Goal: Task Accomplishment & Management: Manage account settings

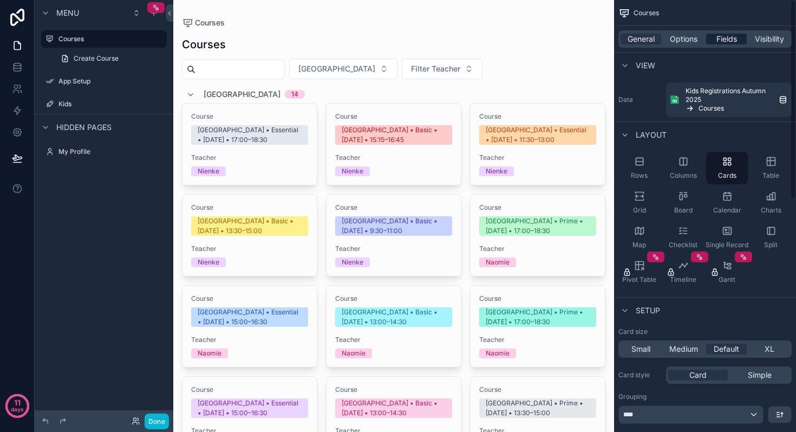
click at [727, 41] on span "Fields" at bounding box center [726, 39] width 21 height 11
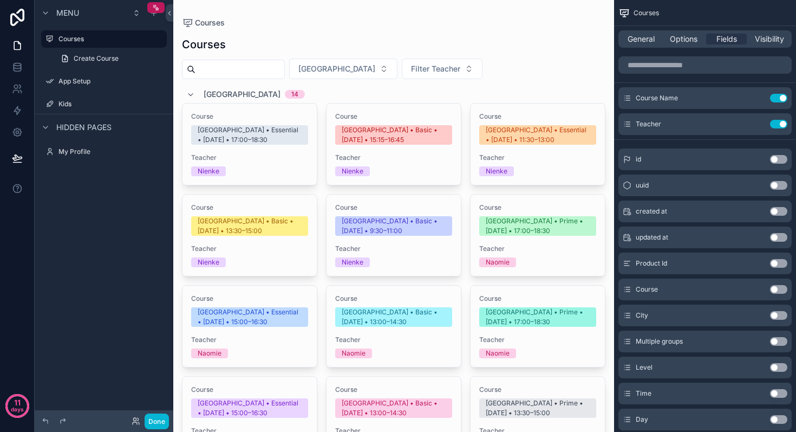
click at [280, 167] on div "Nienke" at bounding box center [249, 171] width 117 height 10
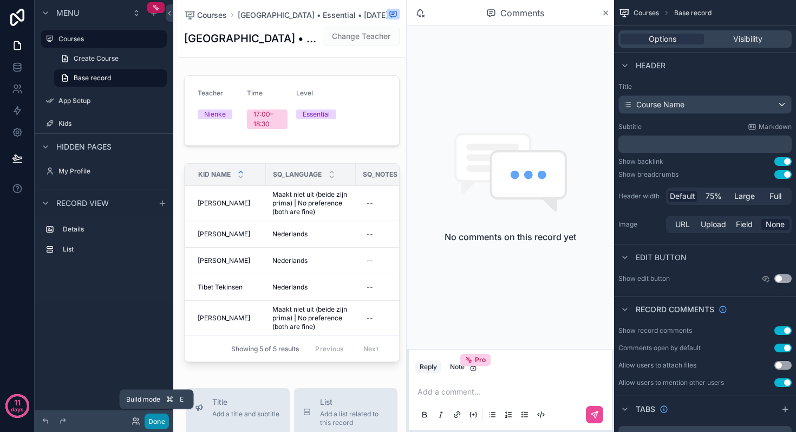
click at [155, 413] on button "Done" at bounding box center [157, 421] width 24 height 16
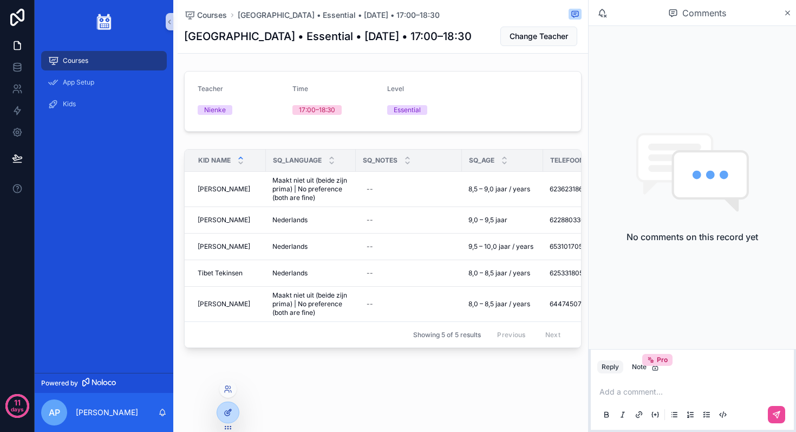
click at [227, 414] on icon at bounding box center [228, 412] width 9 height 9
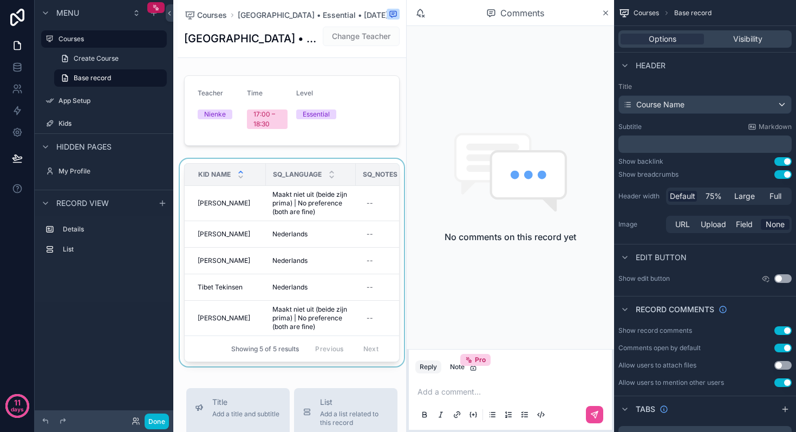
click at [394, 162] on div "scrollable content" at bounding box center [292, 265] width 229 height 212
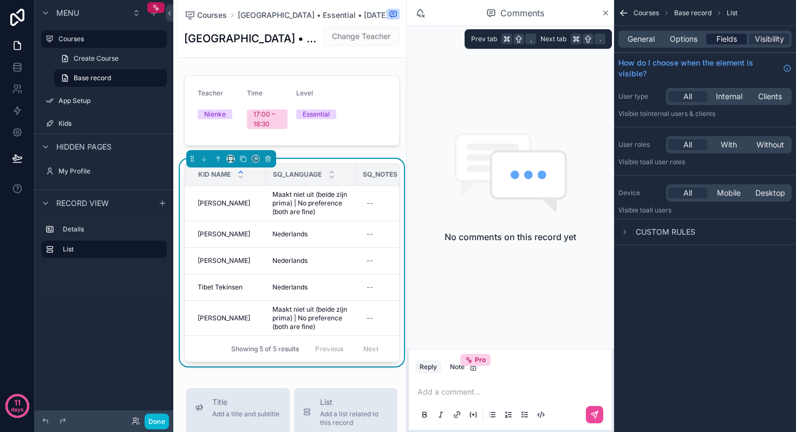
click at [737, 41] on span "Fields" at bounding box center [726, 39] width 21 height 11
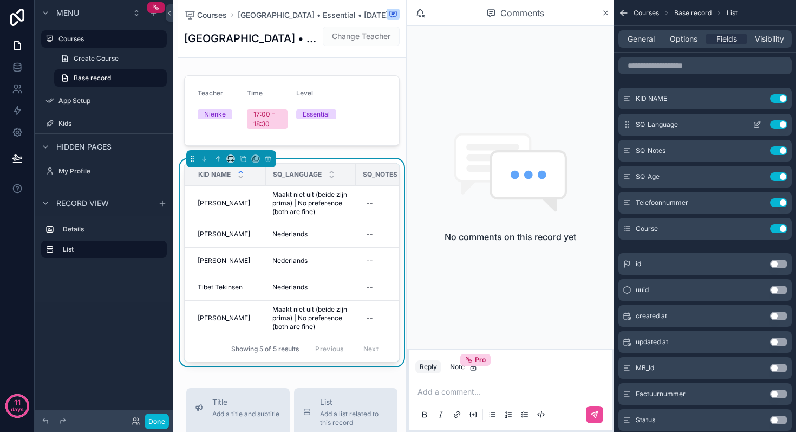
click at [773, 120] on button "Use setting" at bounding box center [778, 124] width 17 height 9
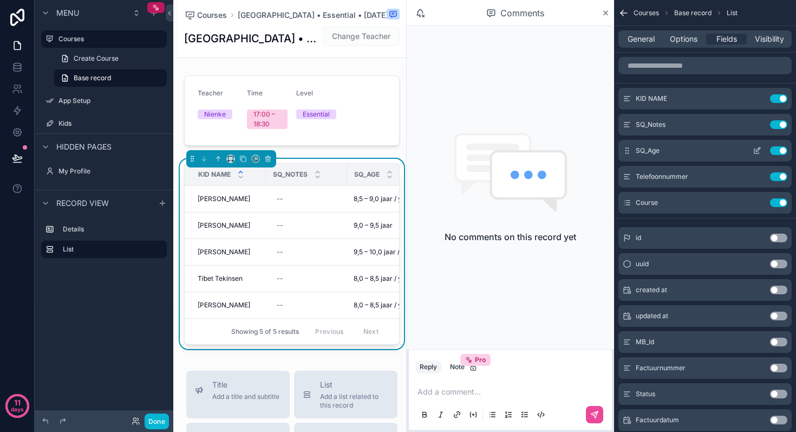
click at [774, 155] on div "SQ_Age Use setting" at bounding box center [704, 151] width 173 height 22
click at [774, 154] on button "Use setting" at bounding box center [778, 150] width 17 height 9
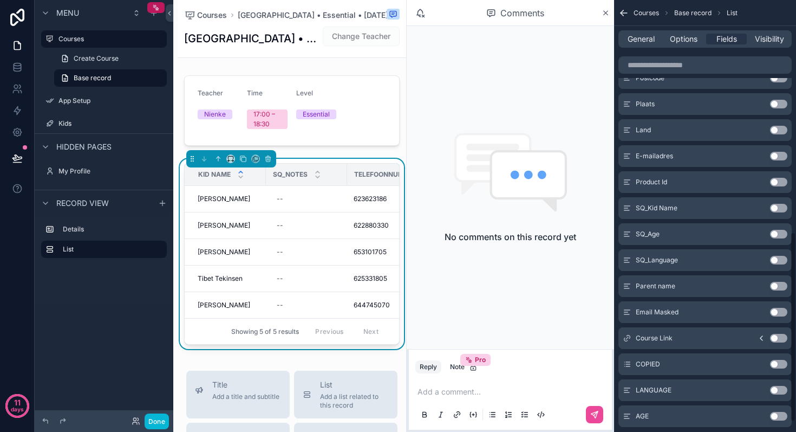
scroll to position [549, 0]
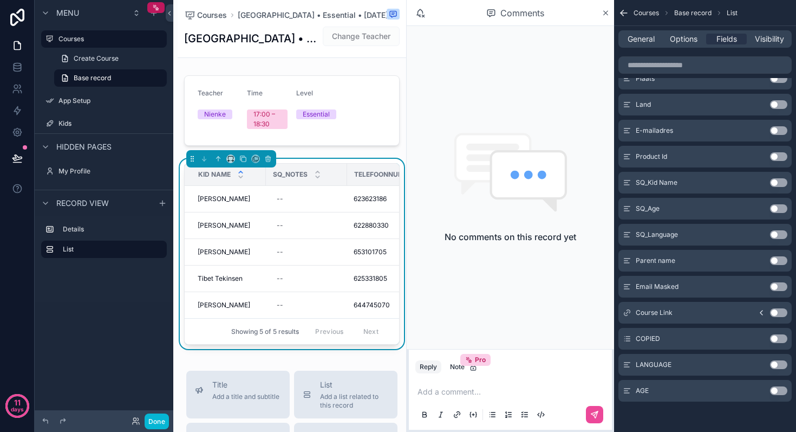
click at [782, 362] on button "Use setting" at bounding box center [778, 364] width 17 height 9
click at [780, 388] on button "Use setting" at bounding box center [778, 390] width 17 height 9
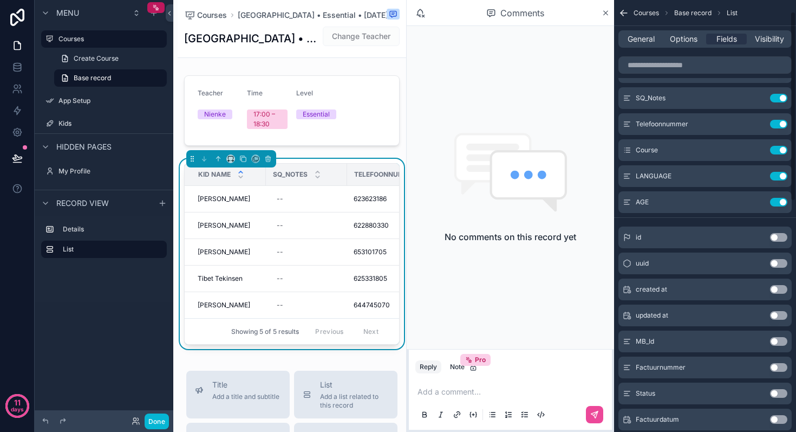
scroll to position [0, 0]
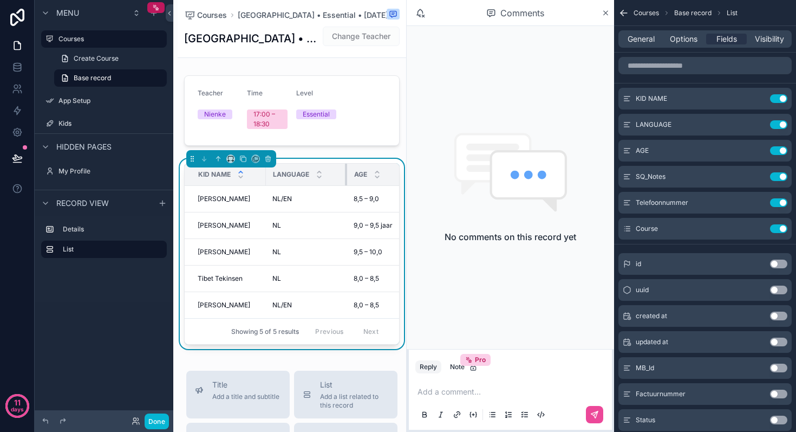
click at [349, 176] on div "scrollable content" at bounding box center [347, 175] width 4 height 22
drag, startPoint x: 354, startPoint y: 176, endPoint x: 317, endPoint y: 175, distance: 36.8
click at [317, 175] on th "LANGUAGE" at bounding box center [298, 175] width 64 height 22
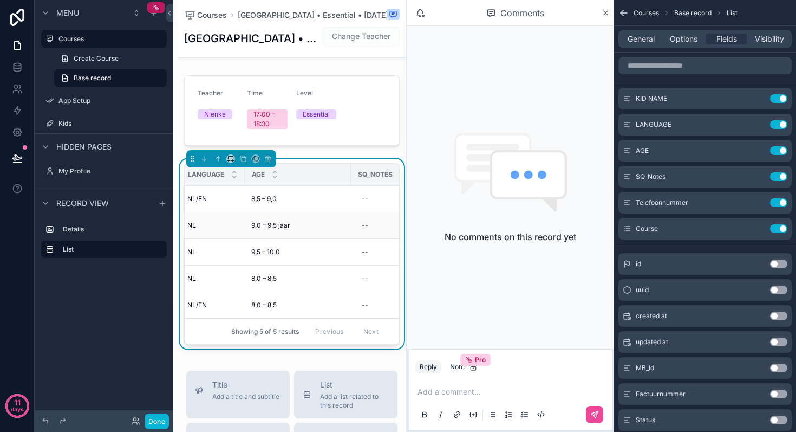
scroll to position [0, 89]
drag, startPoint x: 354, startPoint y: 180, endPoint x: 282, endPoint y: 192, distance: 73.1
click at [282, 192] on table "Kid Name LANGUAGE AGE SQ_Notes Telefoonnummer Course [PERSON_NAME] [PERSON_NAME…" at bounding box center [321, 241] width 452 height 154
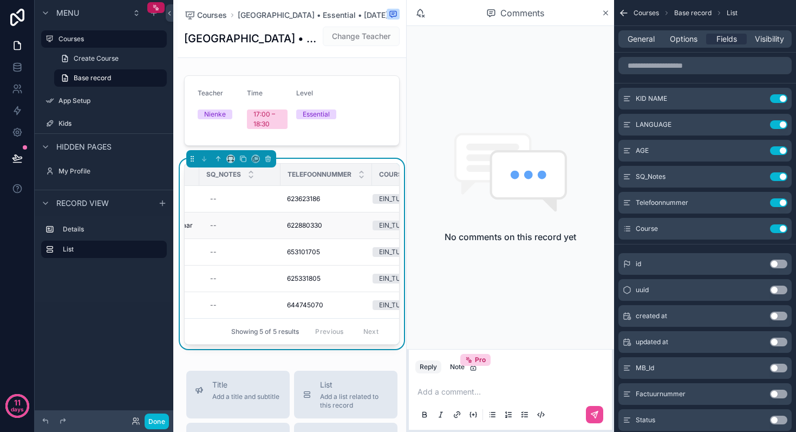
scroll to position [0, 247]
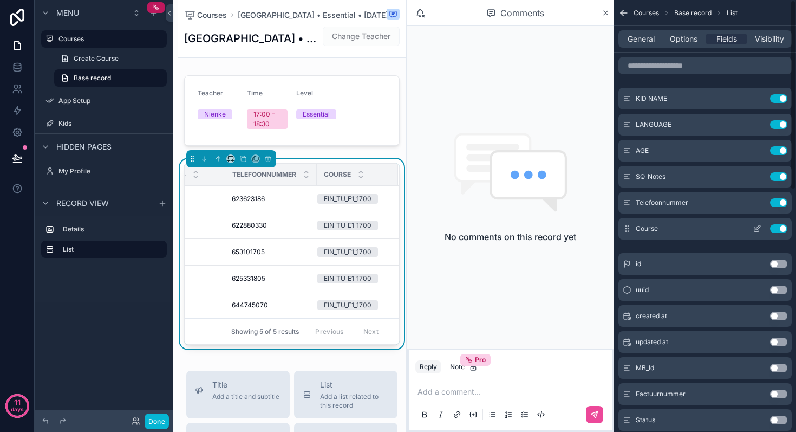
click at [776, 228] on button "Use setting" at bounding box center [778, 228] width 17 height 9
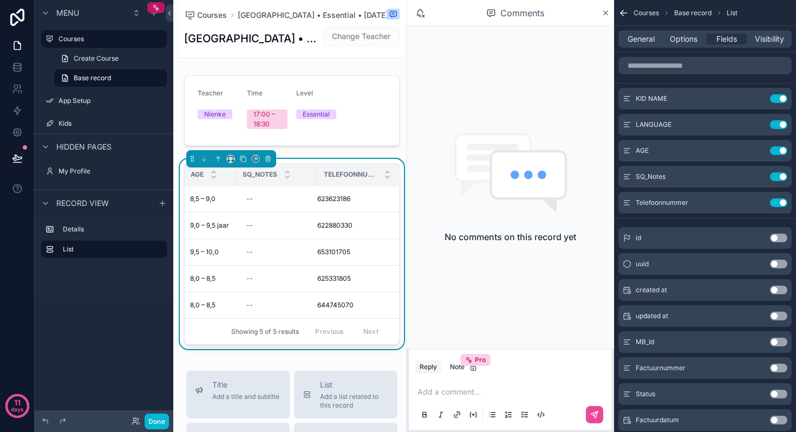
scroll to position [0, 155]
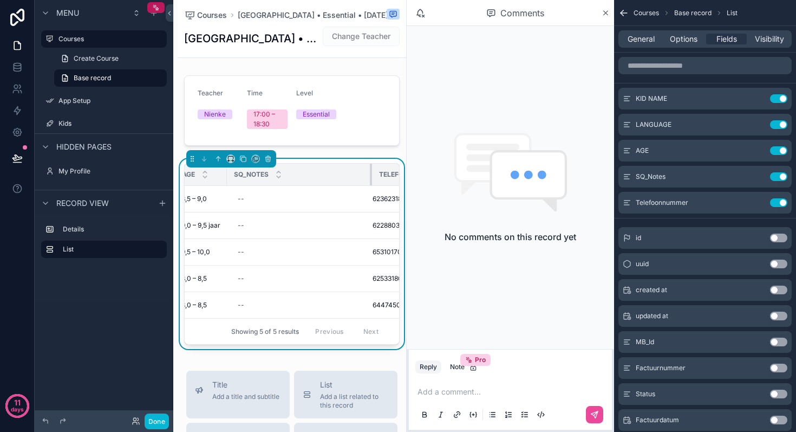
drag, startPoint x: 315, startPoint y: 175, endPoint x: 380, endPoint y: 175, distance: 64.4
click at [374, 175] on div "scrollable content" at bounding box center [372, 175] width 4 height 22
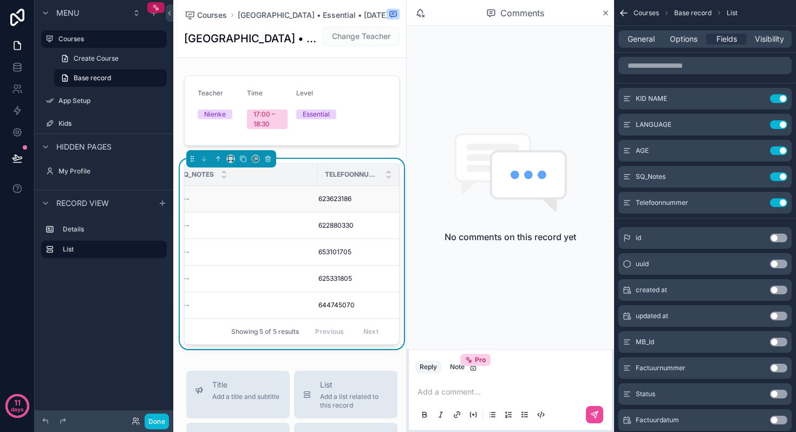
scroll to position [0, 219]
click at [604, 11] on icon "scrollable content" at bounding box center [606, 13] width 4 height 4
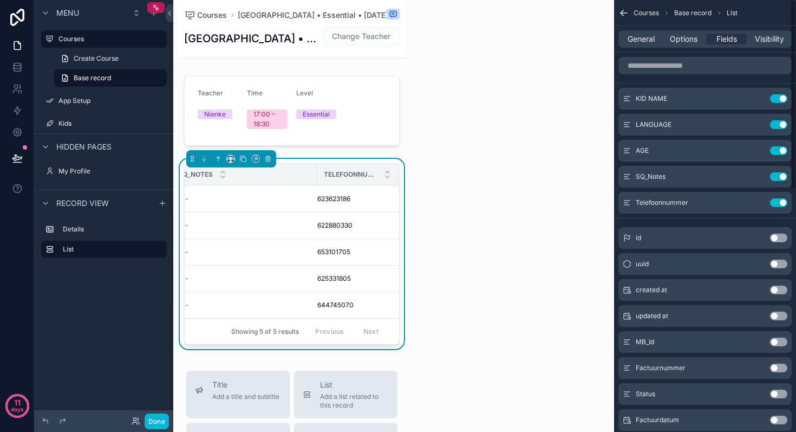
scroll to position [0, 11]
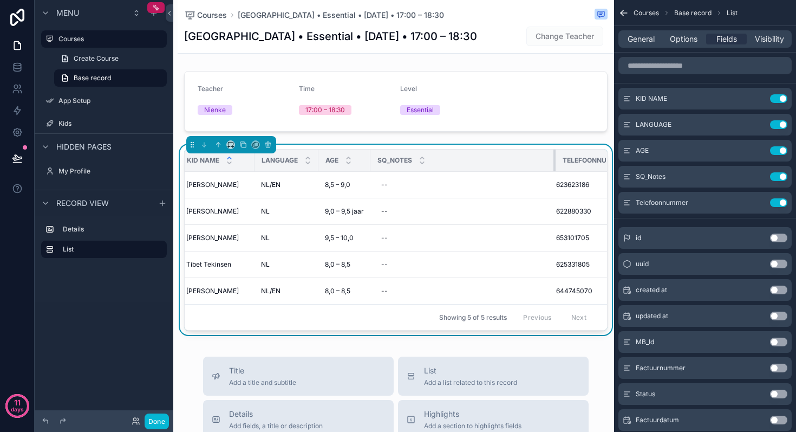
drag, startPoint x: 522, startPoint y: 160, endPoint x: 562, endPoint y: 161, distance: 39.5
click at [558, 161] on div "scrollable content" at bounding box center [555, 160] width 4 height 22
click at [756, 99] on icon "scrollable content" at bounding box center [758, 97] width 4 height 4
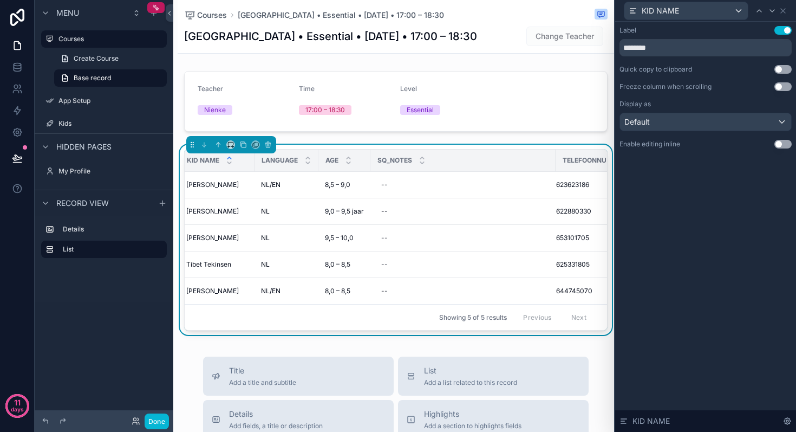
click at [786, 142] on button "Use setting" at bounding box center [782, 144] width 17 height 9
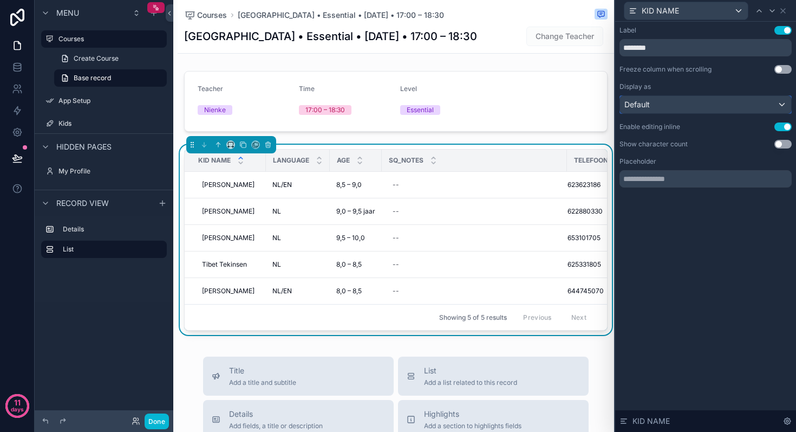
click at [708, 104] on div "Default" at bounding box center [705, 104] width 171 height 17
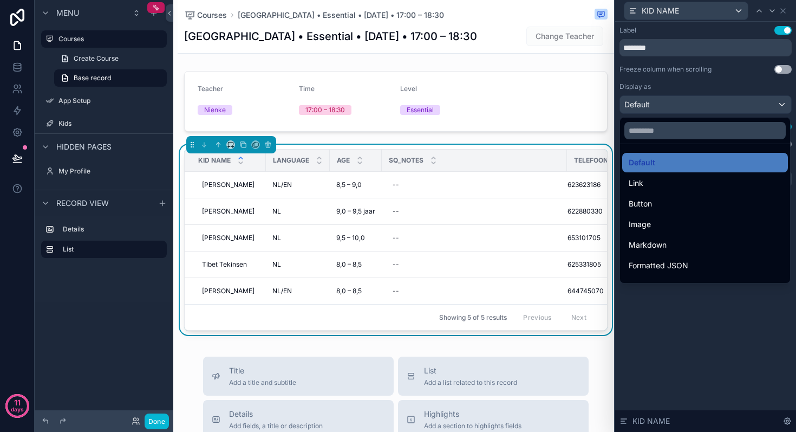
click at [784, 11] on div at bounding box center [705, 216] width 181 height 432
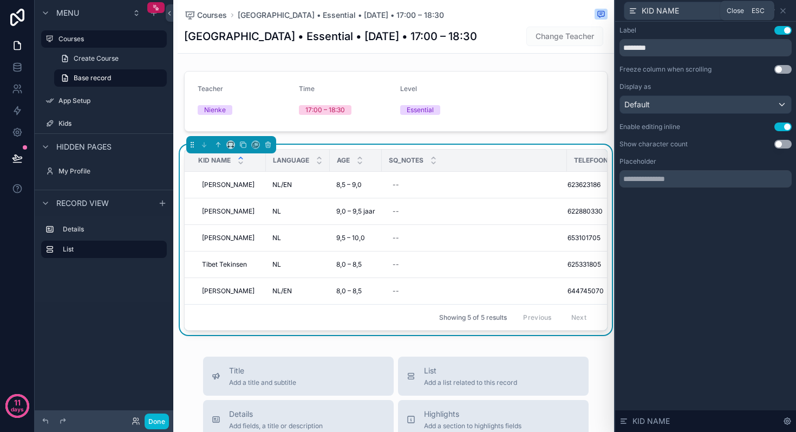
click at [784, 11] on icon at bounding box center [783, 11] width 4 height 4
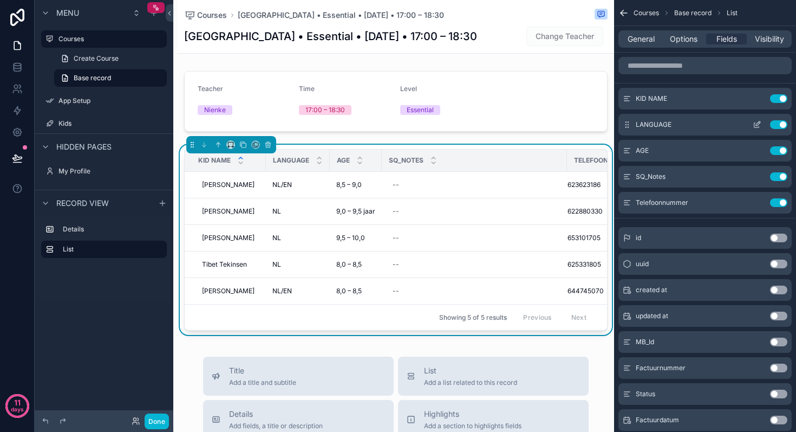
click at [753, 125] on icon "scrollable content" at bounding box center [757, 124] width 9 height 9
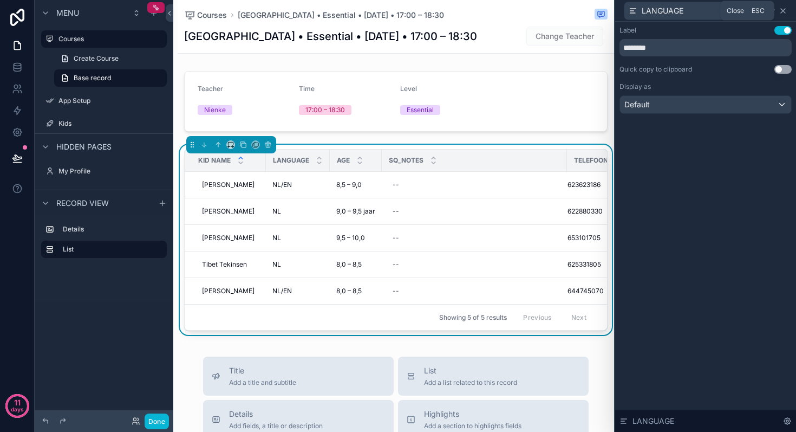
click at [785, 10] on icon at bounding box center [783, 10] width 9 height 9
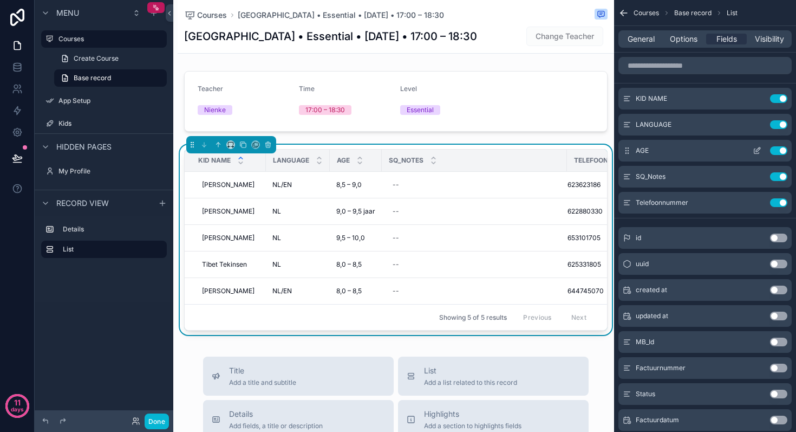
click at [760, 151] on icon "scrollable content" at bounding box center [757, 150] width 9 height 9
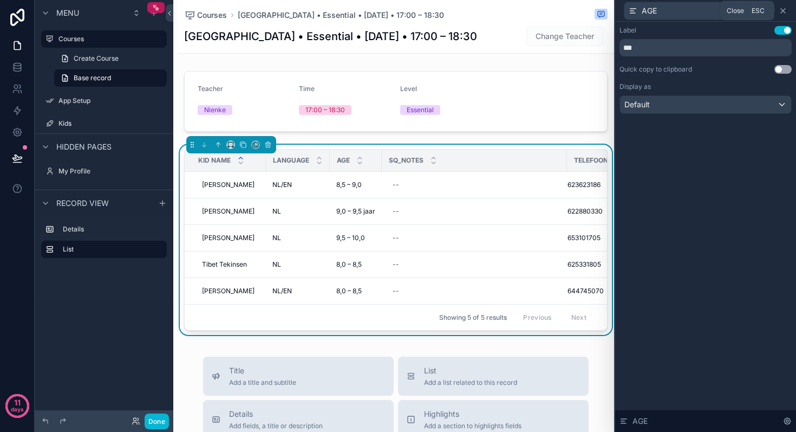
click at [785, 14] on icon at bounding box center [783, 10] width 9 height 9
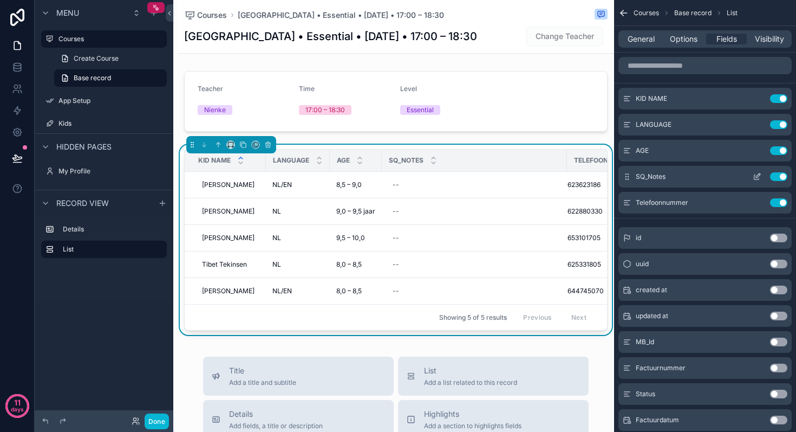
click at [758, 175] on icon "scrollable content" at bounding box center [757, 176] width 9 height 9
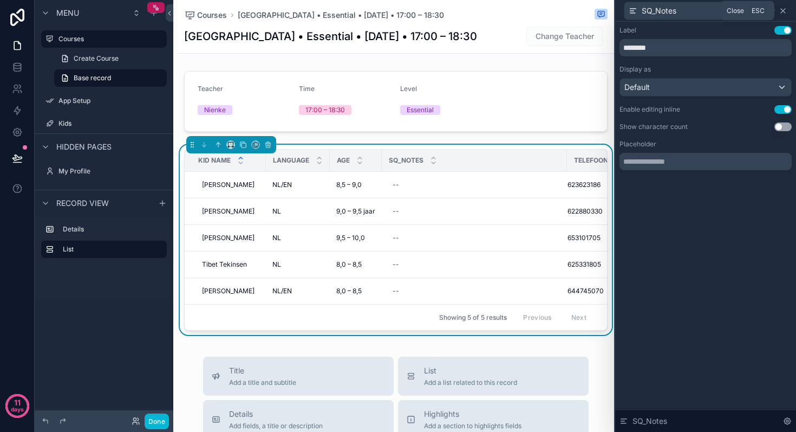
click at [786, 12] on icon at bounding box center [783, 10] width 9 height 9
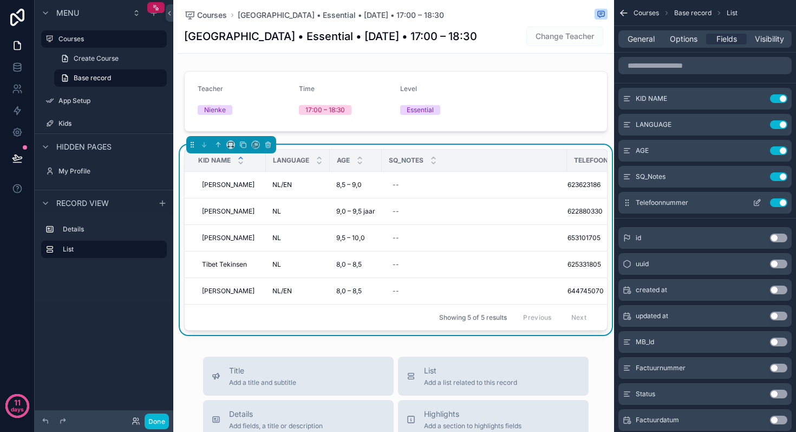
click at [760, 201] on icon "scrollable content" at bounding box center [757, 202] width 9 height 9
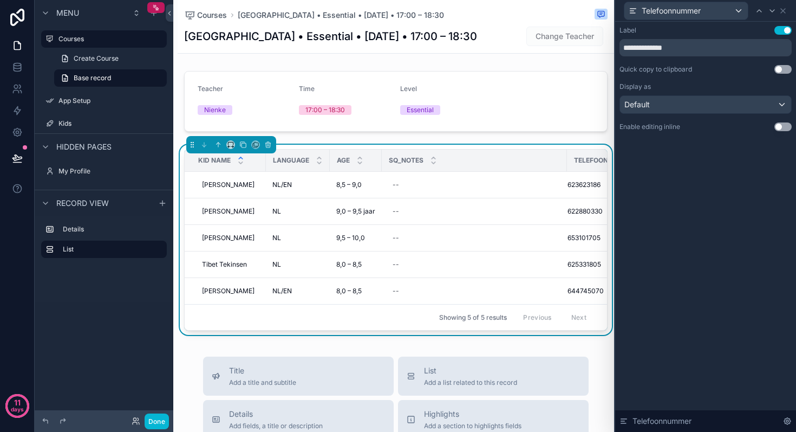
click at [787, 126] on button "Use setting" at bounding box center [782, 126] width 17 height 9
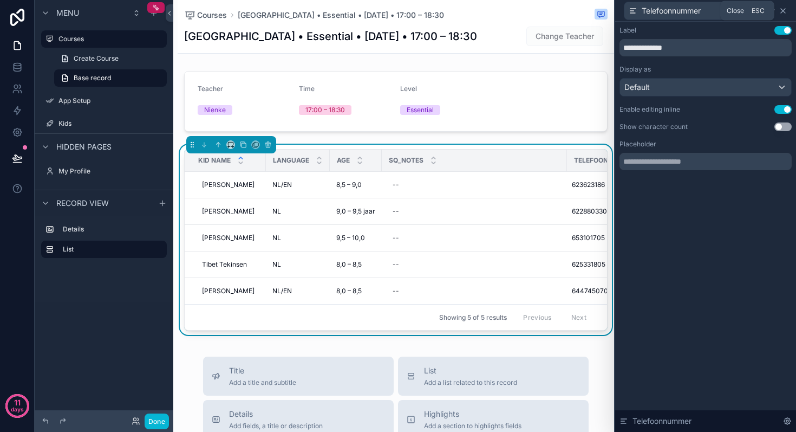
click at [787, 9] on icon at bounding box center [783, 10] width 9 height 9
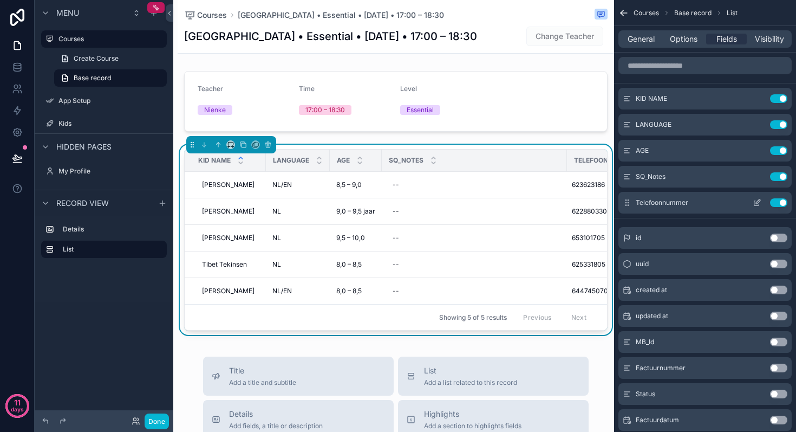
click at [777, 203] on button "Use setting" at bounding box center [778, 202] width 17 height 9
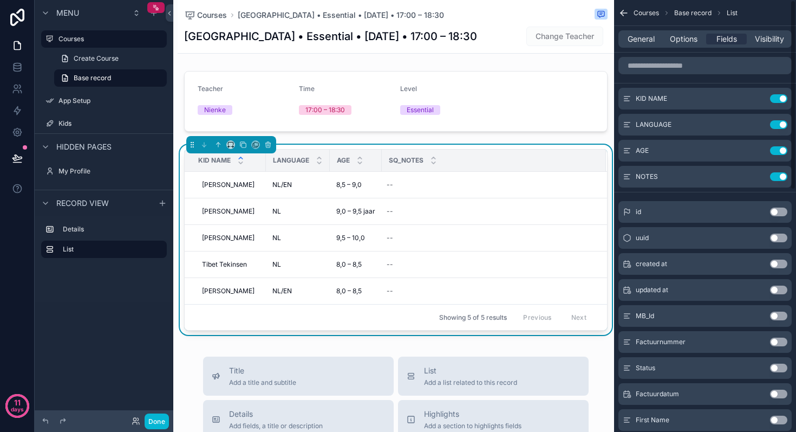
click at [644, 32] on div "General Options Fields Visibility" at bounding box center [704, 38] width 173 height 17
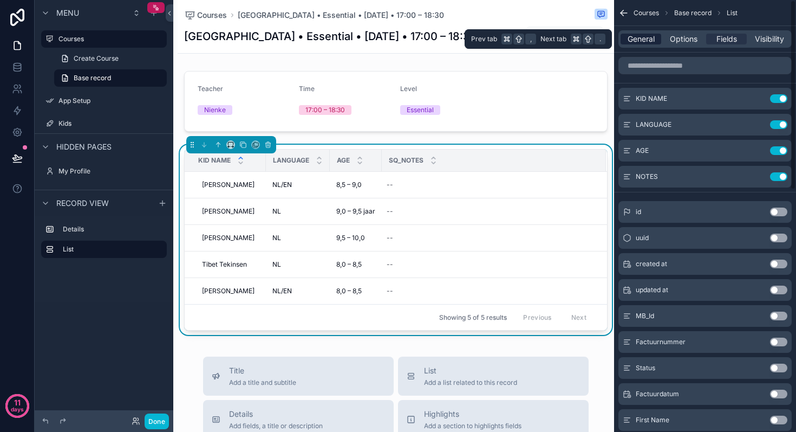
click at [642, 37] on span "General" at bounding box center [641, 39] width 27 height 11
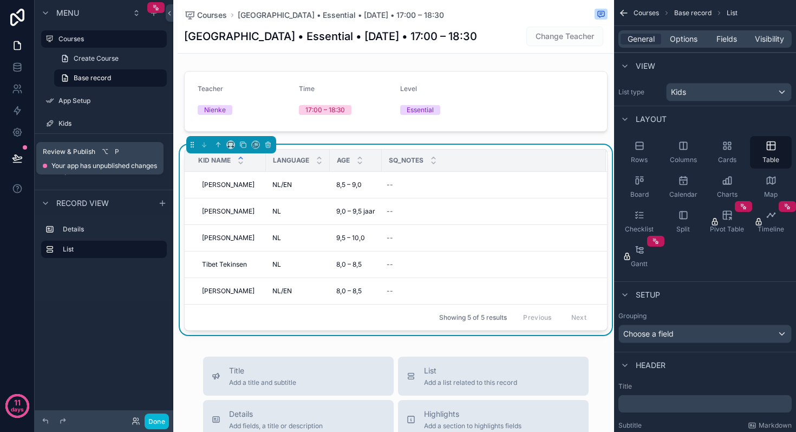
click at [19, 155] on icon at bounding box center [17, 158] width 11 height 11
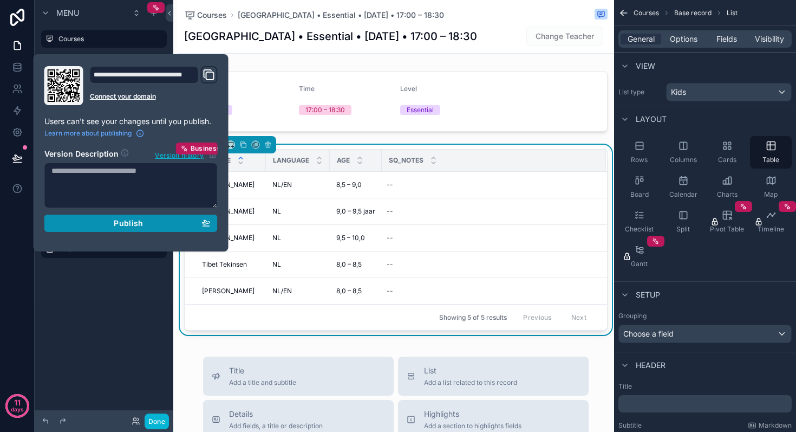
click at [114, 222] on span "Publish" at bounding box center [128, 223] width 29 height 10
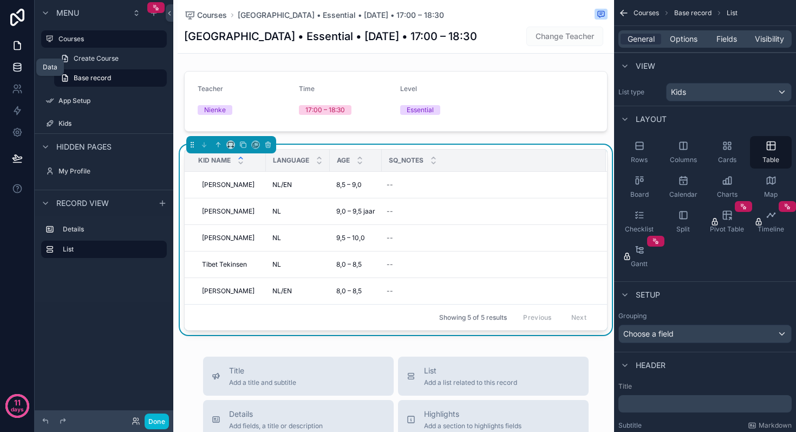
click at [18, 68] on icon at bounding box center [17, 66] width 7 height 4
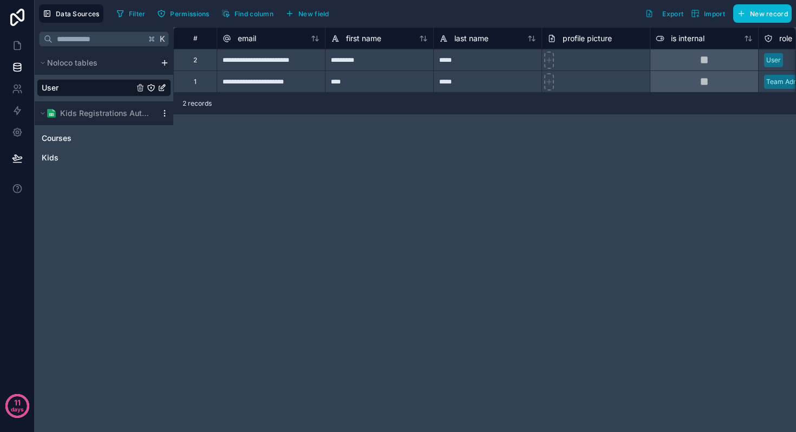
click at [167, 115] on icon at bounding box center [164, 113] width 9 height 9
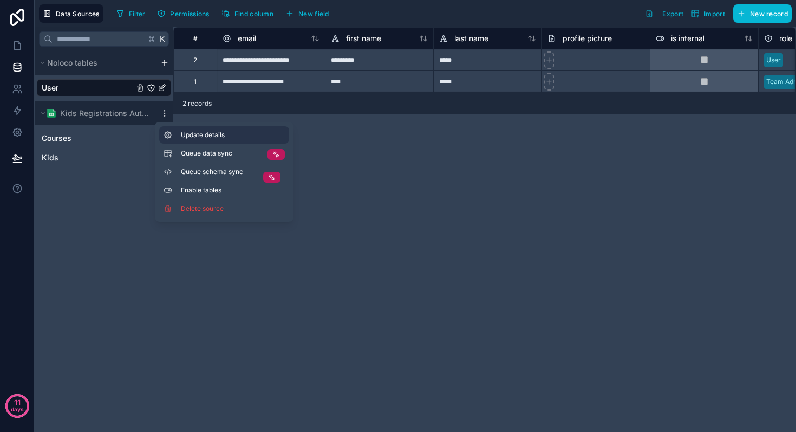
click at [209, 135] on span "Update details" at bounding box center [233, 135] width 104 height 9
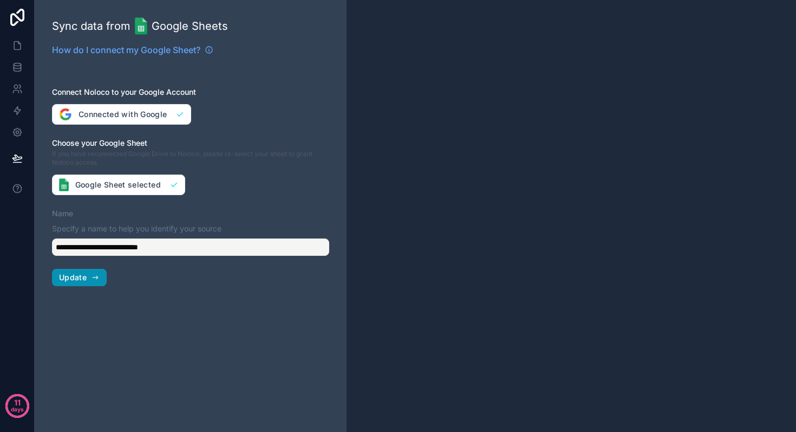
click at [76, 274] on span "Update" at bounding box center [73, 277] width 28 height 10
click at [88, 282] on button "Update" at bounding box center [79, 277] width 55 height 17
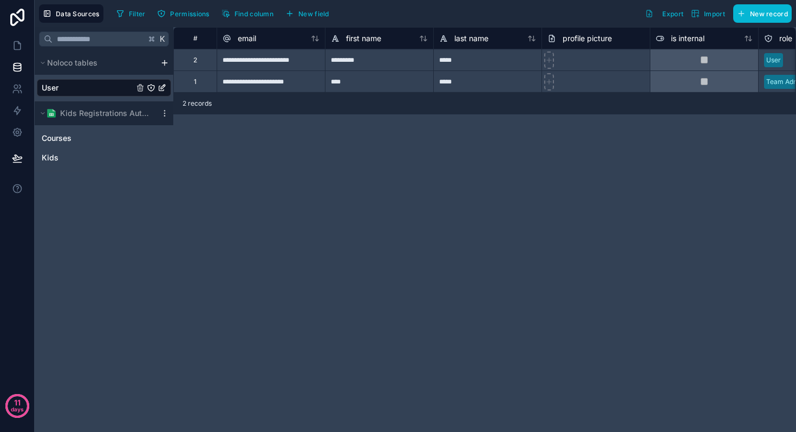
click at [352, 82] on div "****" at bounding box center [379, 81] width 108 height 22
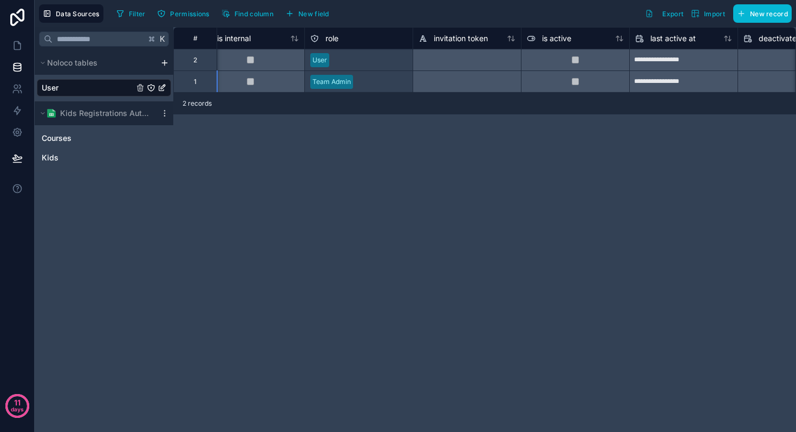
scroll to position [0, 829]
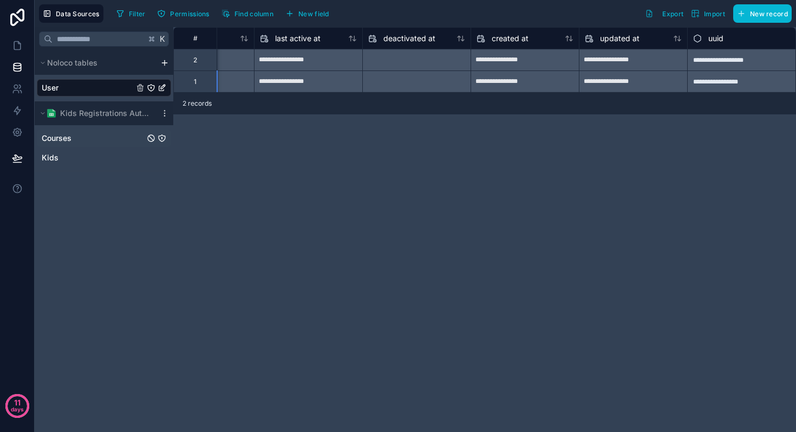
click at [96, 139] on link "Courses" at bounding box center [93, 138] width 103 height 11
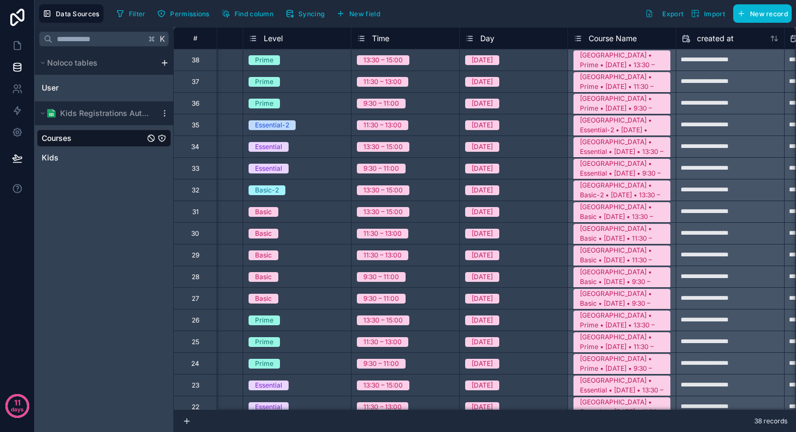
scroll to position [0, 513]
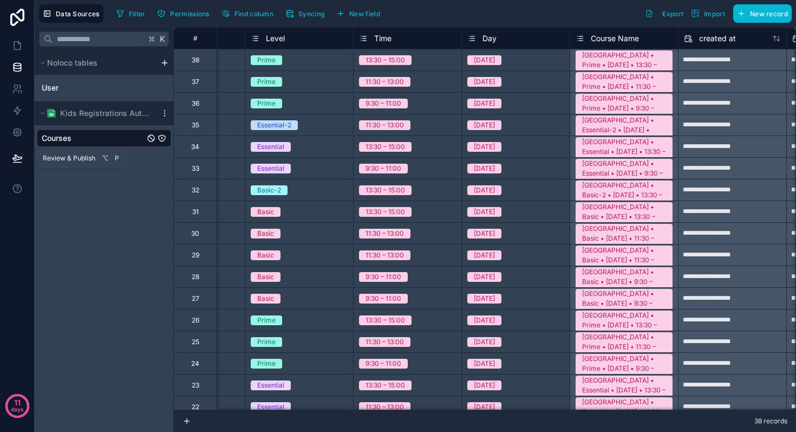
click at [19, 161] on icon at bounding box center [17, 158] width 11 height 11
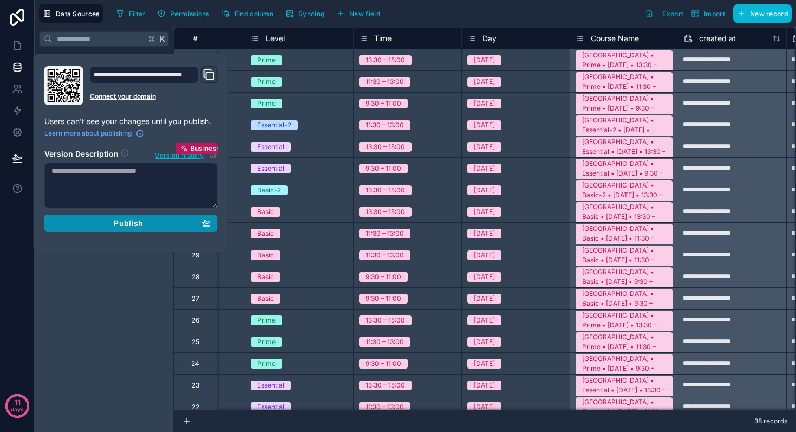
click at [109, 218] on div "Publish" at bounding box center [130, 223] width 159 height 10
